Goal: Transaction & Acquisition: Book appointment/travel/reservation

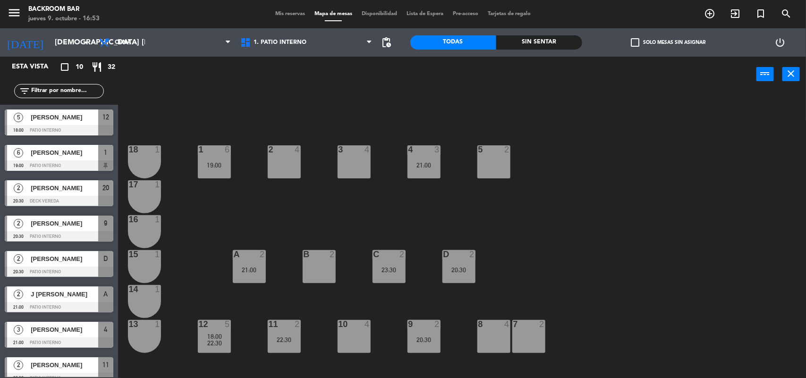
click at [347, 166] on div "3 4" at bounding box center [353, 161] width 33 height 33
click at [420, 79] on button "[GEOGRAPHIC_DATA]" at bounding box center [407, 74] width 57 height 19
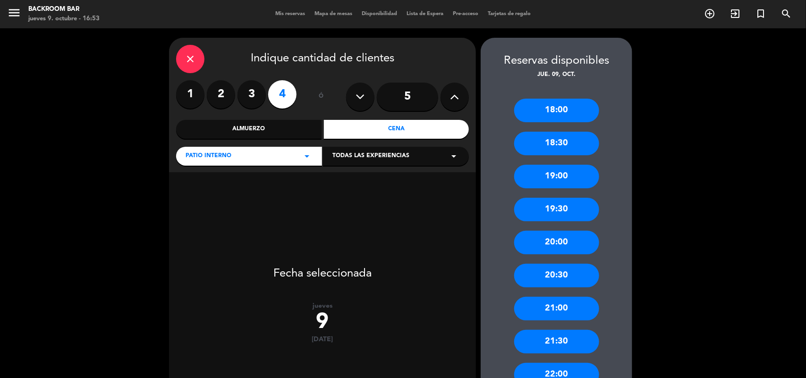
click at [217, 93] on label "2" at bounding box center [221, 94] width 28 height 28
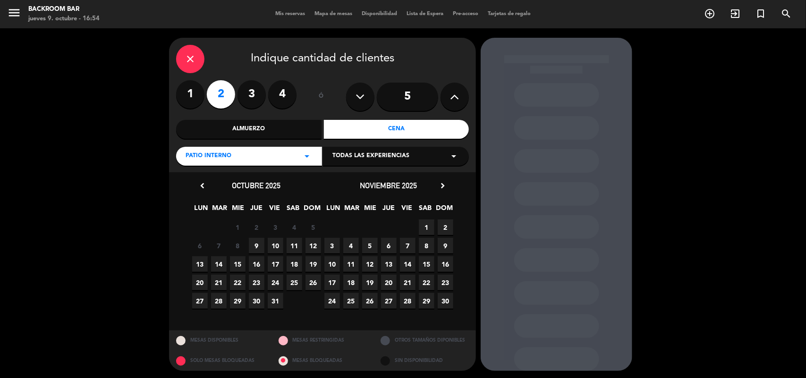
click at [256, 243] on span "9" at bounding box center [257, 246] width 16 height 16
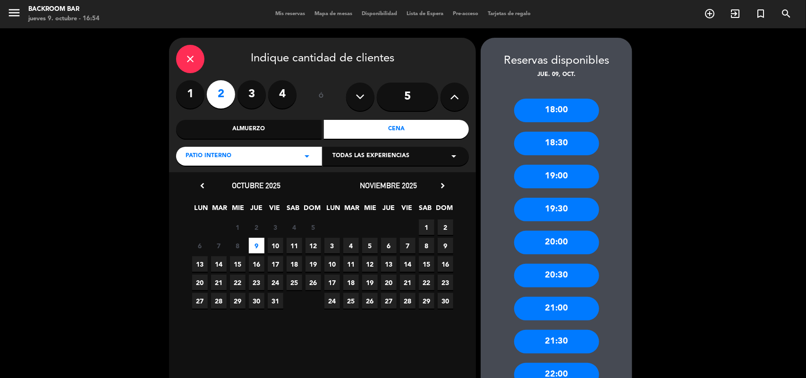
click at [548, 180] on div "19:00" at bounding box center [556, 177] width 85 height 24
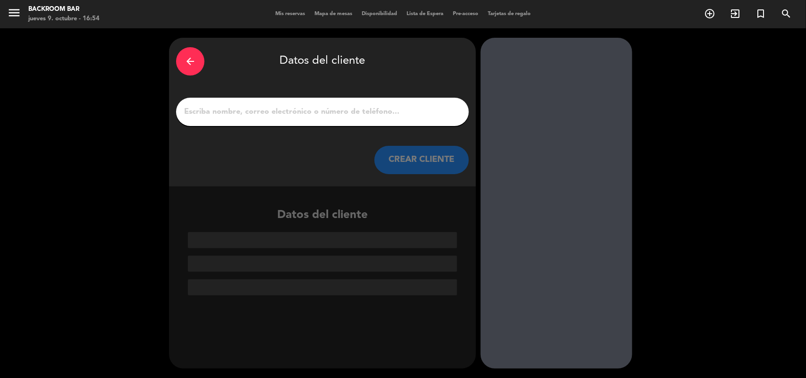
click at [185, 112] on input "1" at bounding box center [322, 111] width 278 height 13
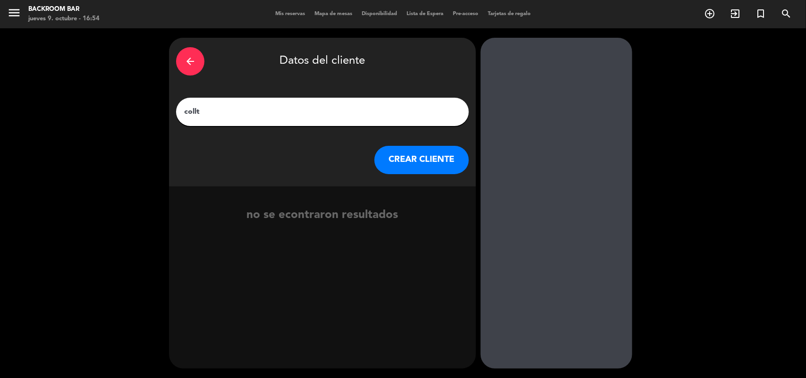
type input "collt"
click at [415, 166] on button "CREAR CLIENTE" at bounding box center [421, 160] width 94 height 28
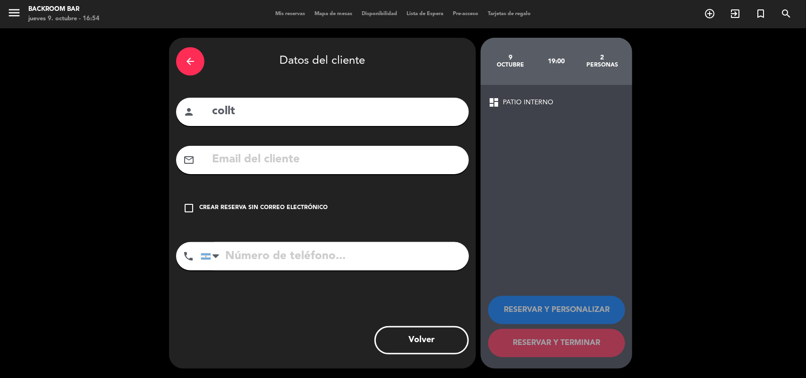
click at [189, 209] on icon "check_box_outline_blank" at bounding box center [188, 207] width 11 height 11
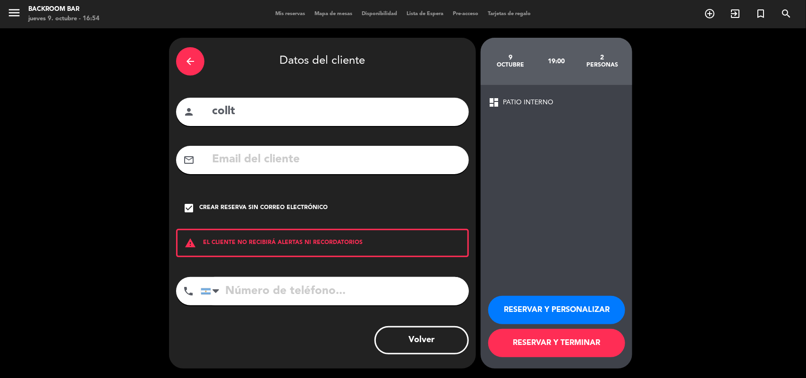
click at [541, 343] on button "RESERVAR Y TERMINAR" at bounding box center [556, 343] width 137 height 28
